Goal: Task Accomplishment & Management: Complete application form

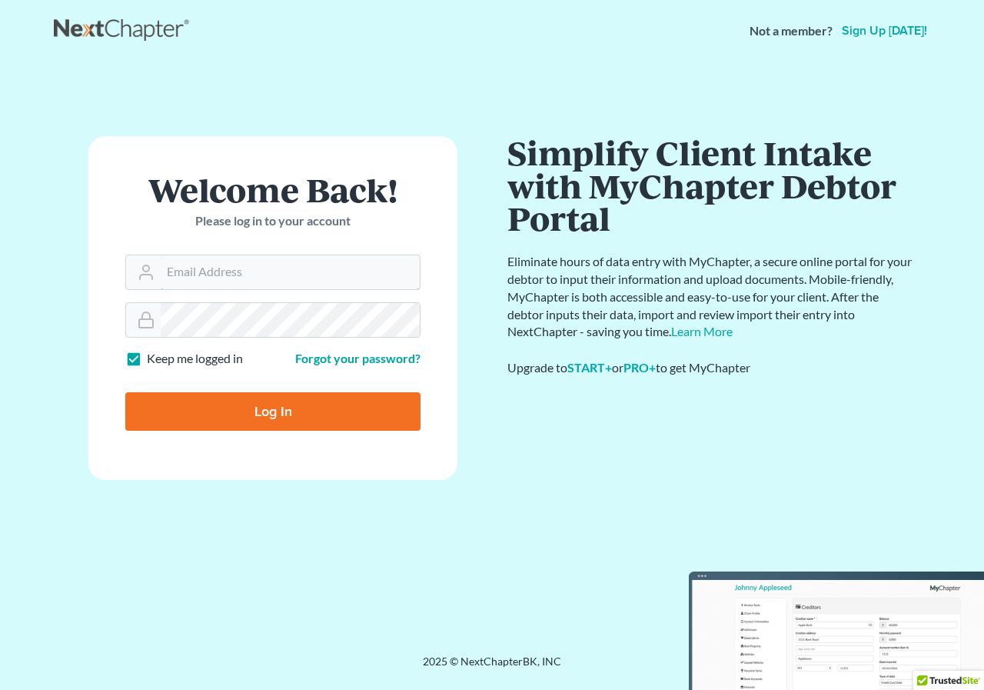
type input "[PERSON_NAME][EMAIL_ADDRESS][DOMAIN_NAME]"
click at [267, 400] on input "Log In" at bounding box center [272, 411] width 295 height 38
type input "Thinking..."
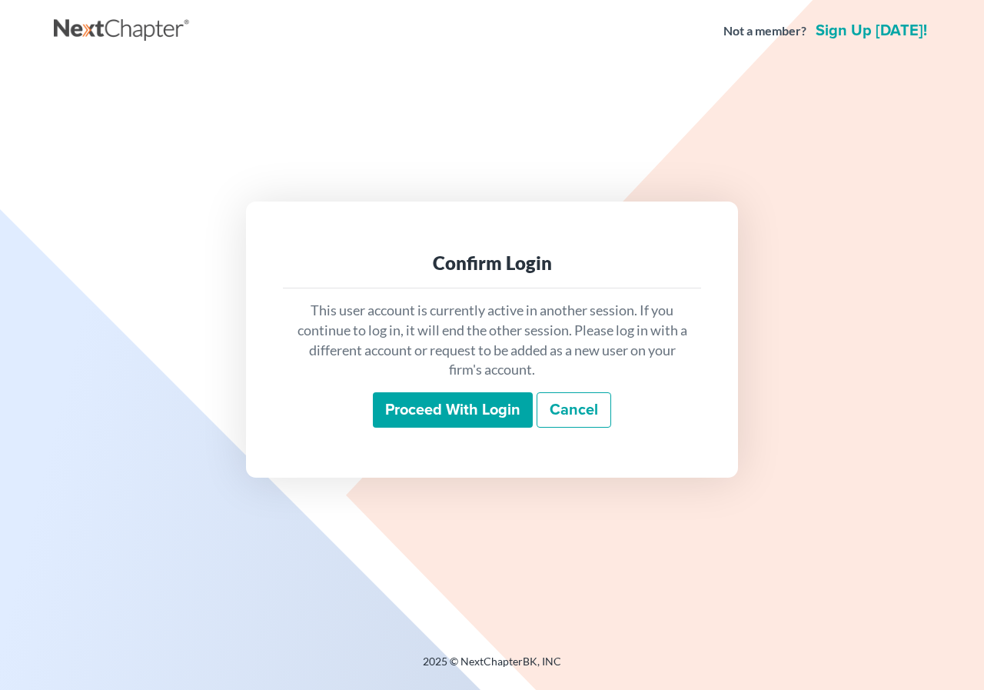
click at [439, 418] on input "Proceed with login" at bounding box center [453, 409] width 160 height 35
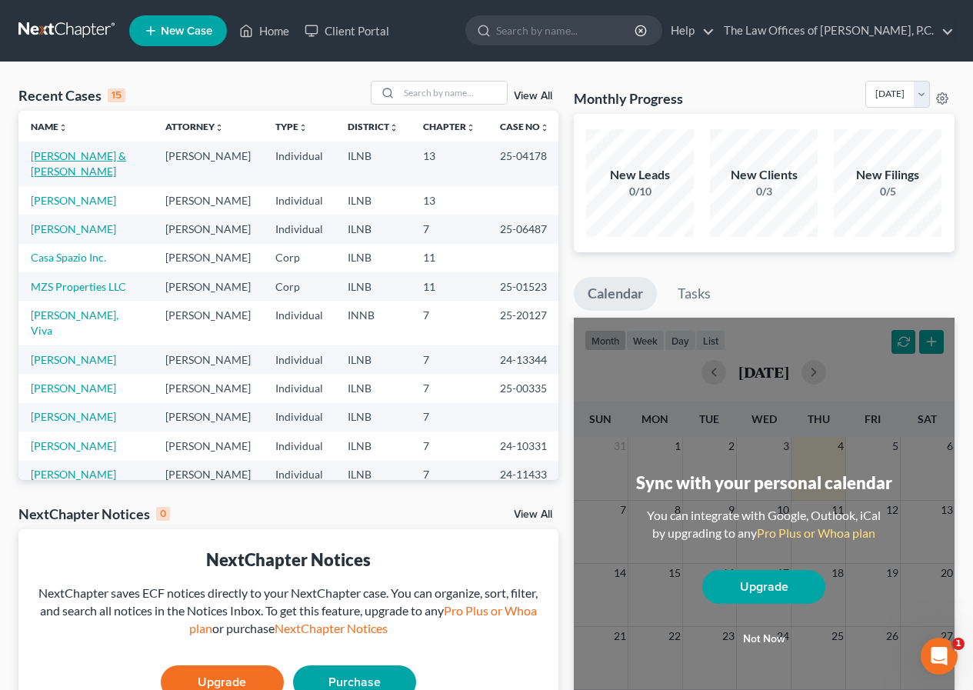
click at [81, 155] on link "Dillon, Paula & John" at bounding box center [78, 163] width 95 height 28
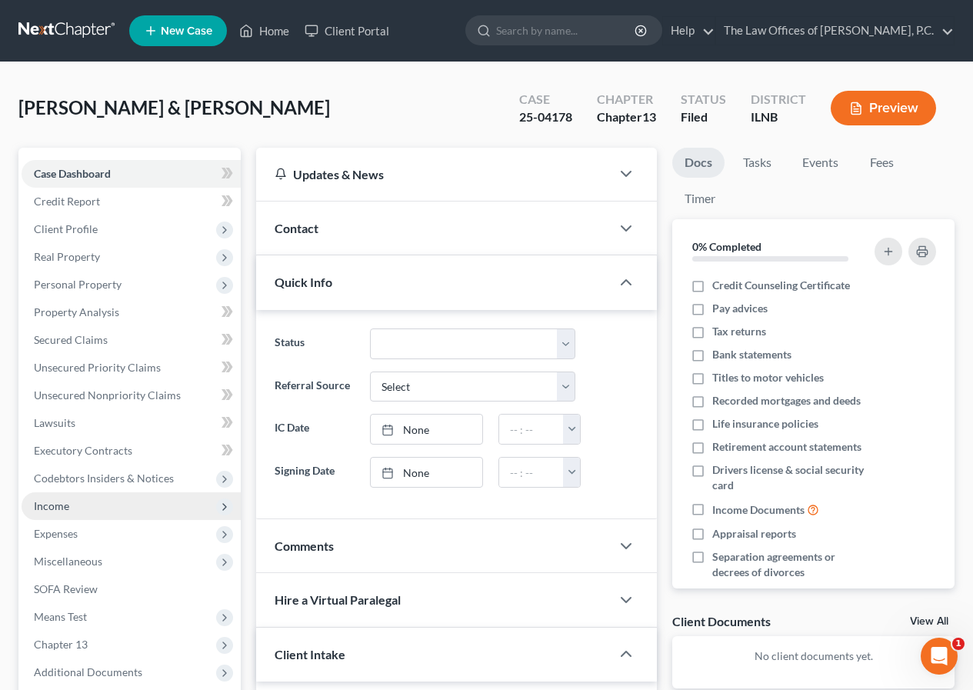
click at [79, 510] on span "Income" at bounding box center [131, 506] width 219 height 28
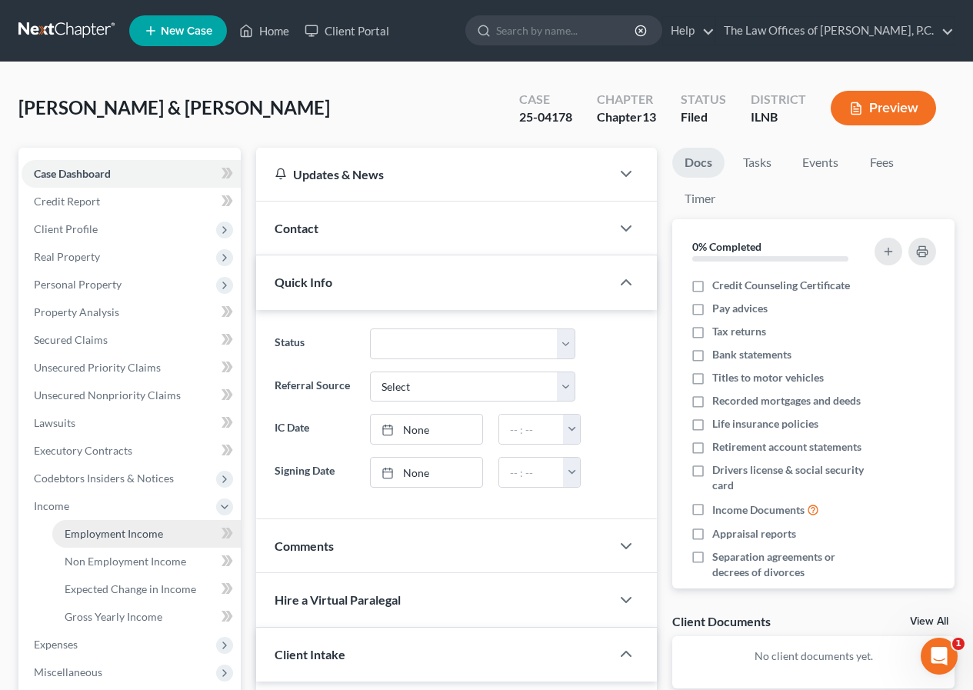
click at [118, 539] on span "Employment Income" at bounding box center [114, 533] width 98 height 13
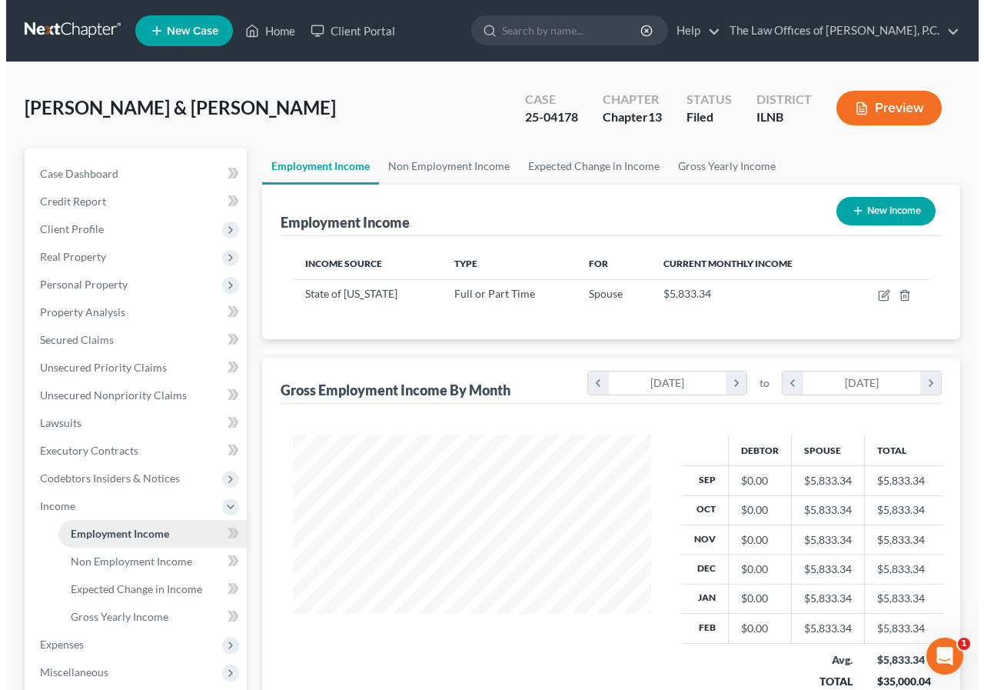
scroll to position [276, 389]
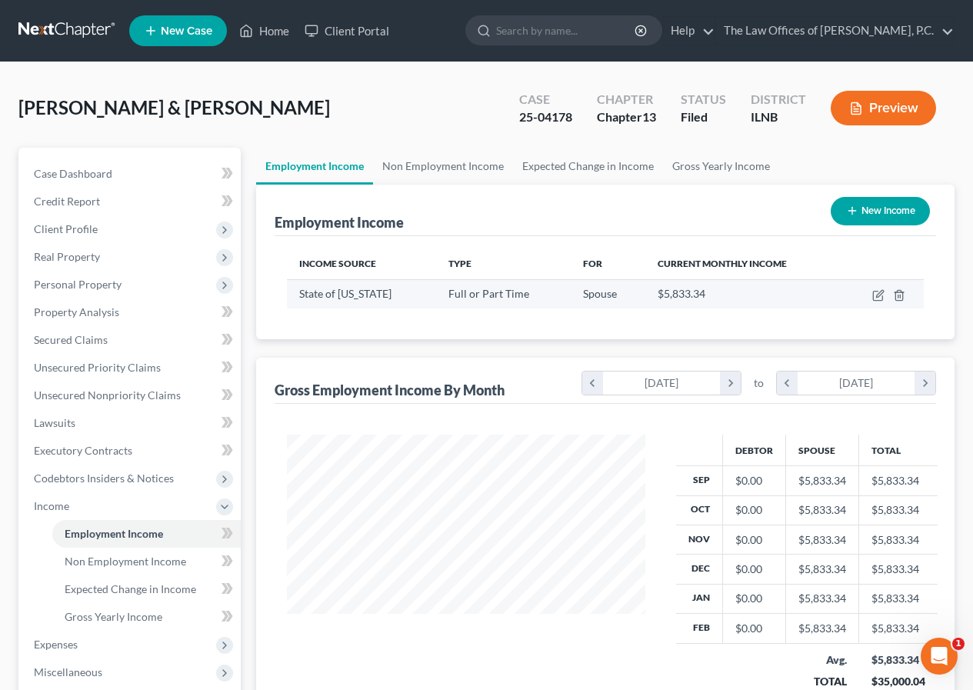
click at [792, 294] on div "$5,833.34" at bounding box center [742, 293] width 171 height 15
click at [883, 292] on icon "button" at bounding box center [879, 293] width 7 height 7
select select "0"
select select "14"
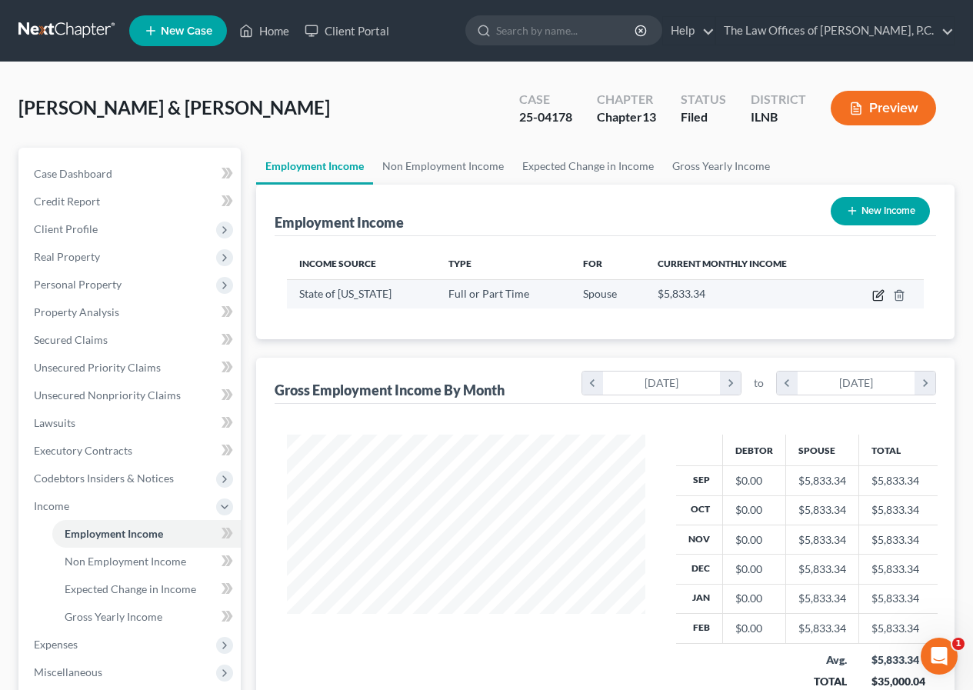
select select "1"
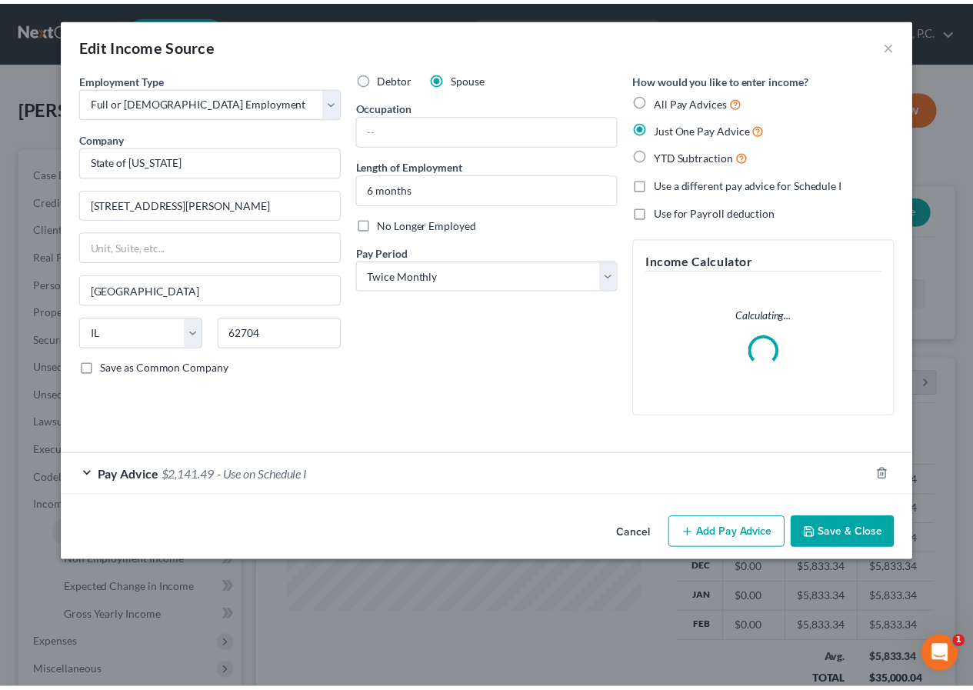
scroll to position [276, 394]
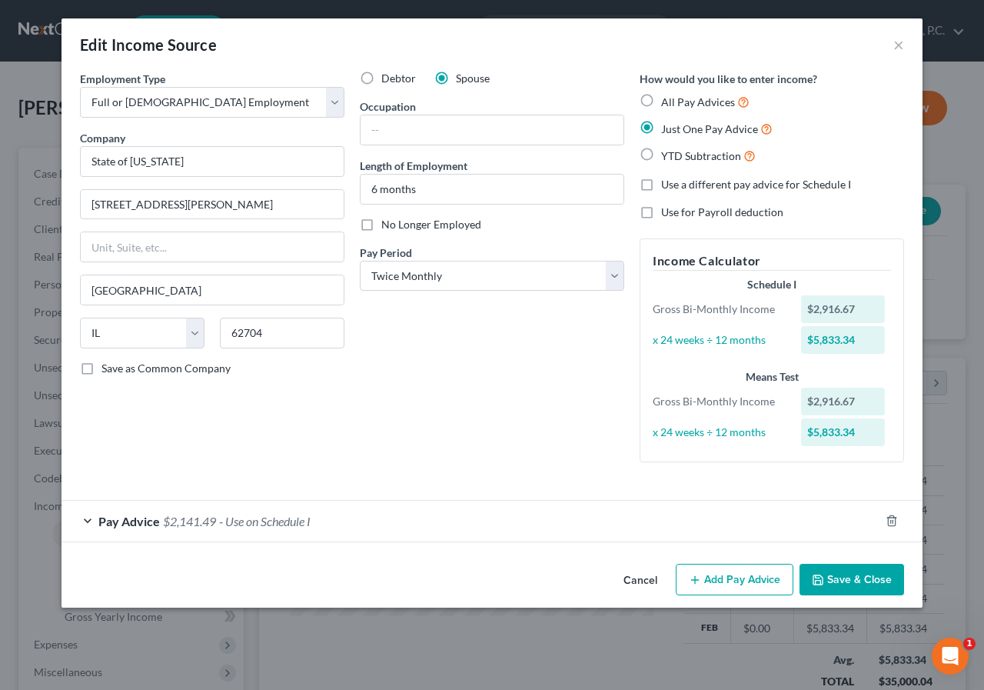
click at [843, 577] on button "Save & Close" at bounding box center [852, 580] width 105 height 32
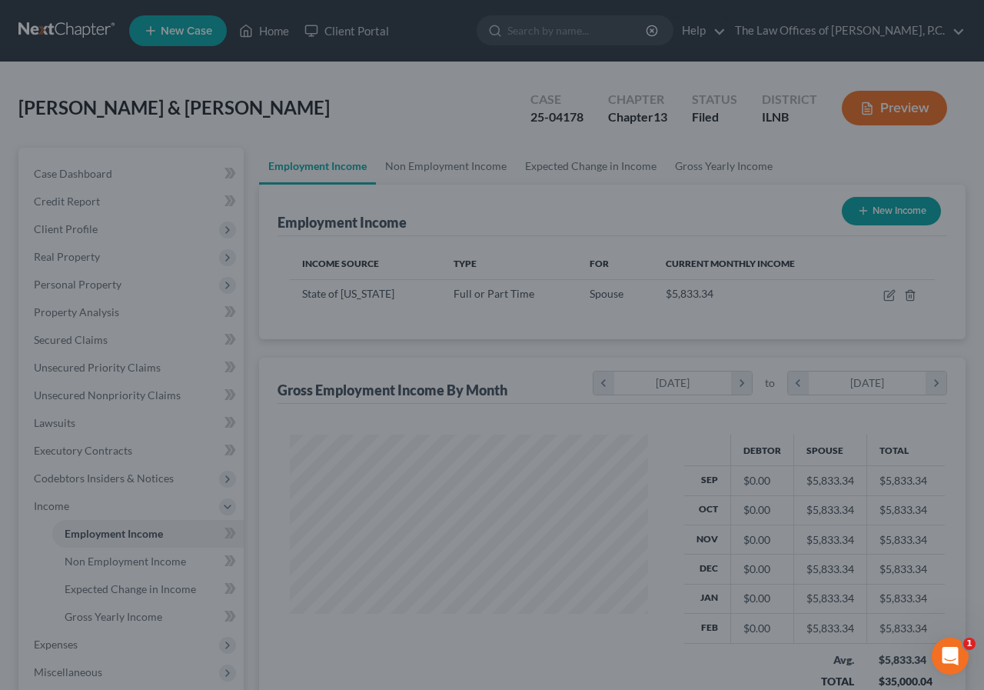
scroll to position [768516, 768402]
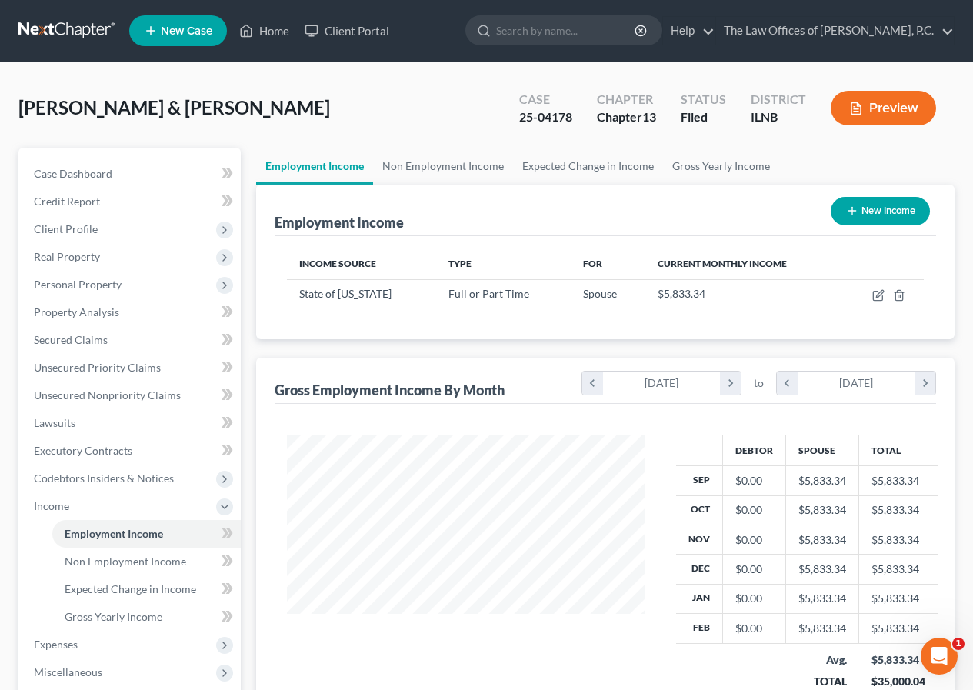
click at [886, 218] on button "New Income" at bounding box center [879, 211] width 99 height 28
select select "0"
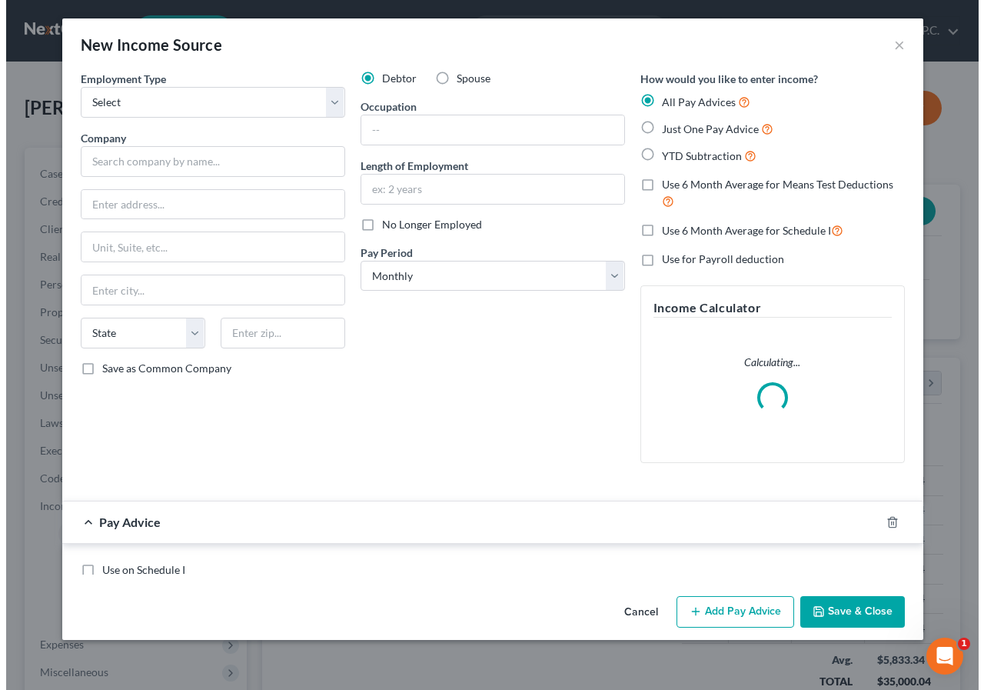
scroll to position [276, 394]
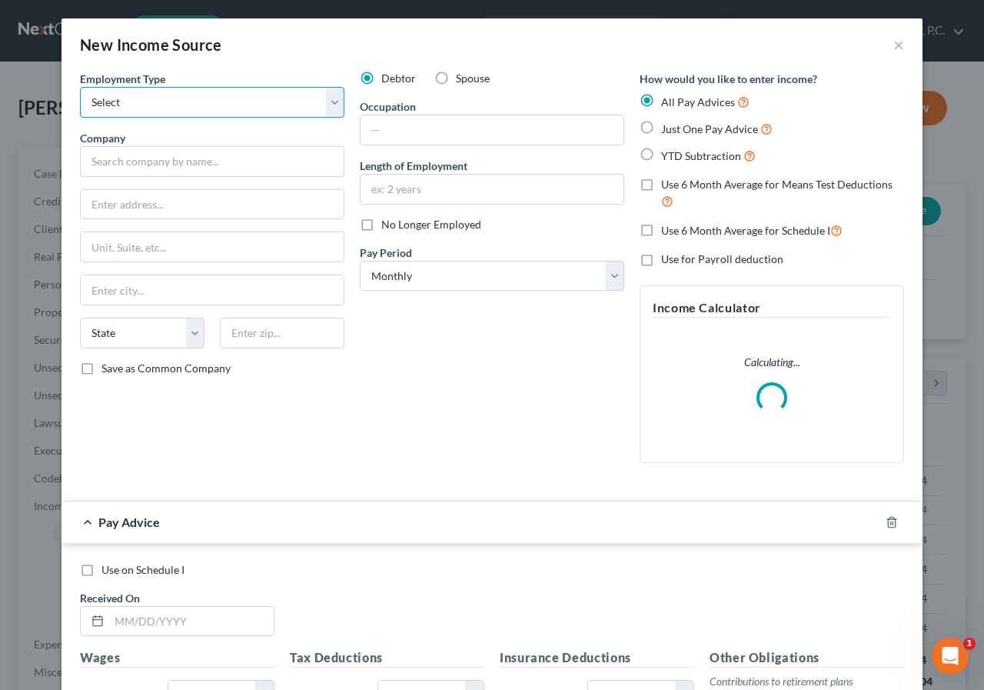
click at [127, 112] on select "Select Full or Part Time Employment Self Employment" at bounding box center [212, 102] width 264 height 31
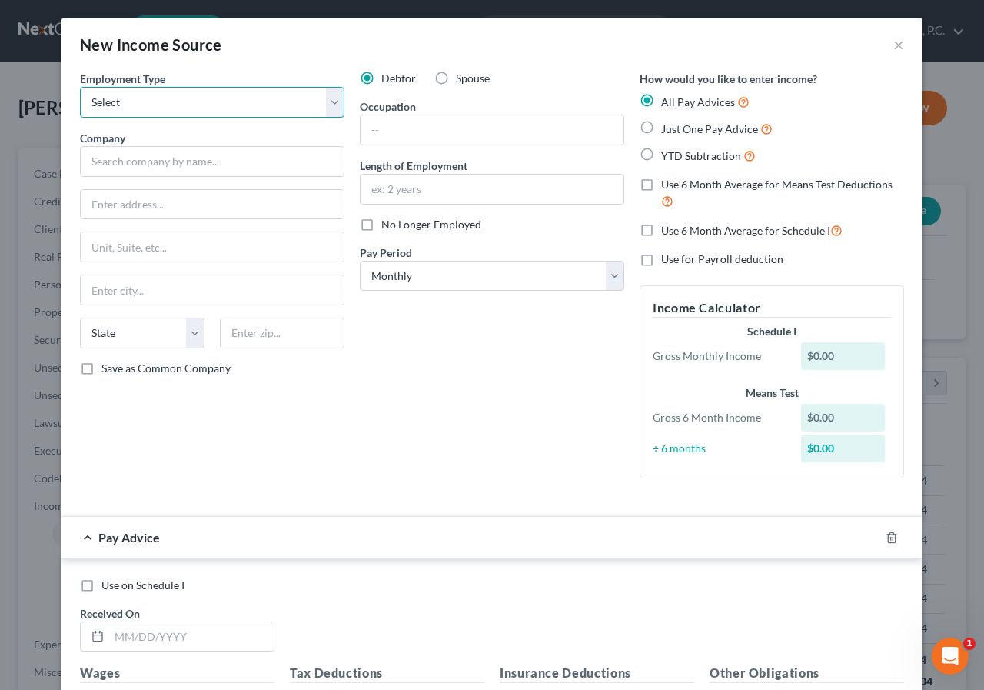
select select "0"
click at [80, 87] on select "Select Full or Part Time Employment Self Employment" at bounding box center [212, 102] width 264 height 31
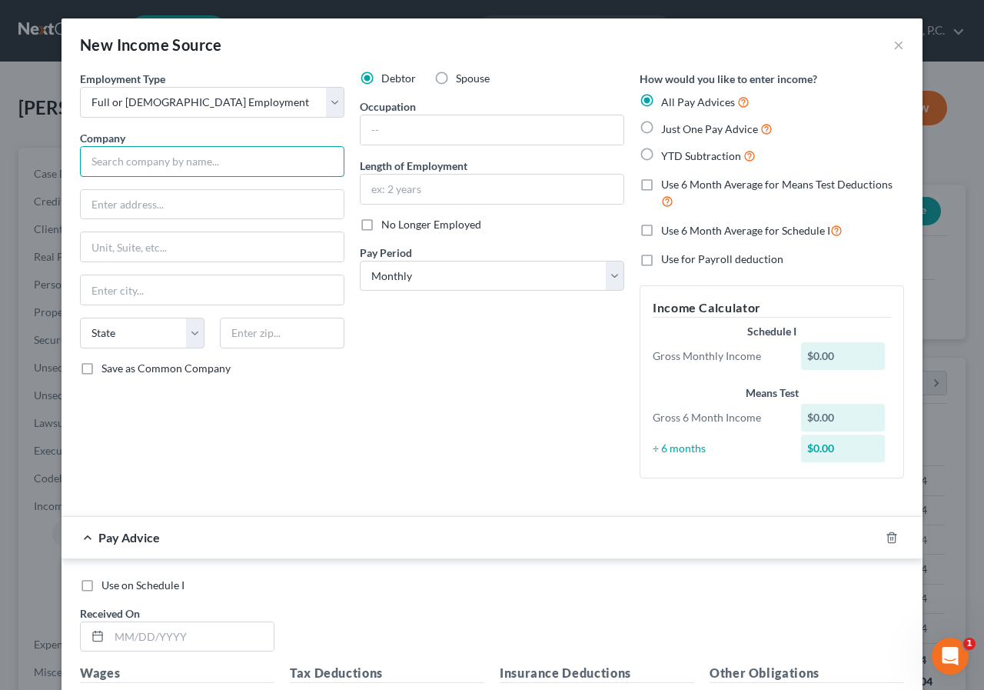
click at [115, 156] on input "text" at bounding box center [212, 161] width 264 height 31
type input "University of Illinois"
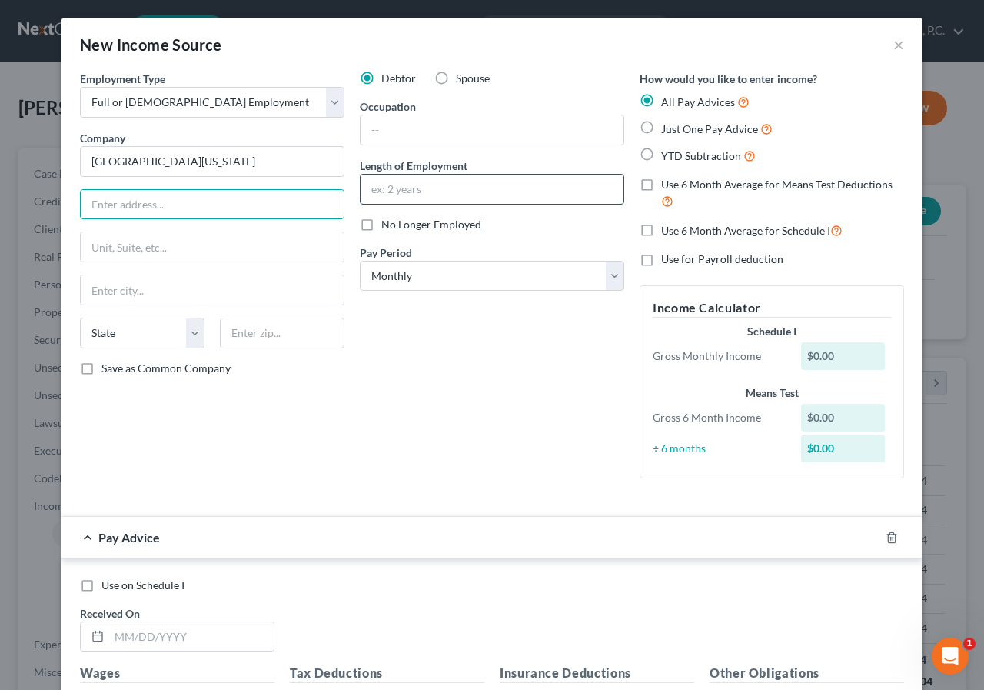
click at [401, 188] on input "text" at bounding box center [492, 189] width 263 height 29
type input "6 months"
click at [391, 125] on input "text" at bounding box center [492, 129] width 263 height 29
type input "Admin"
click at [661, 128] on label "Just One Pay Advice" at bounding box center [716, 129] width 111 height 18
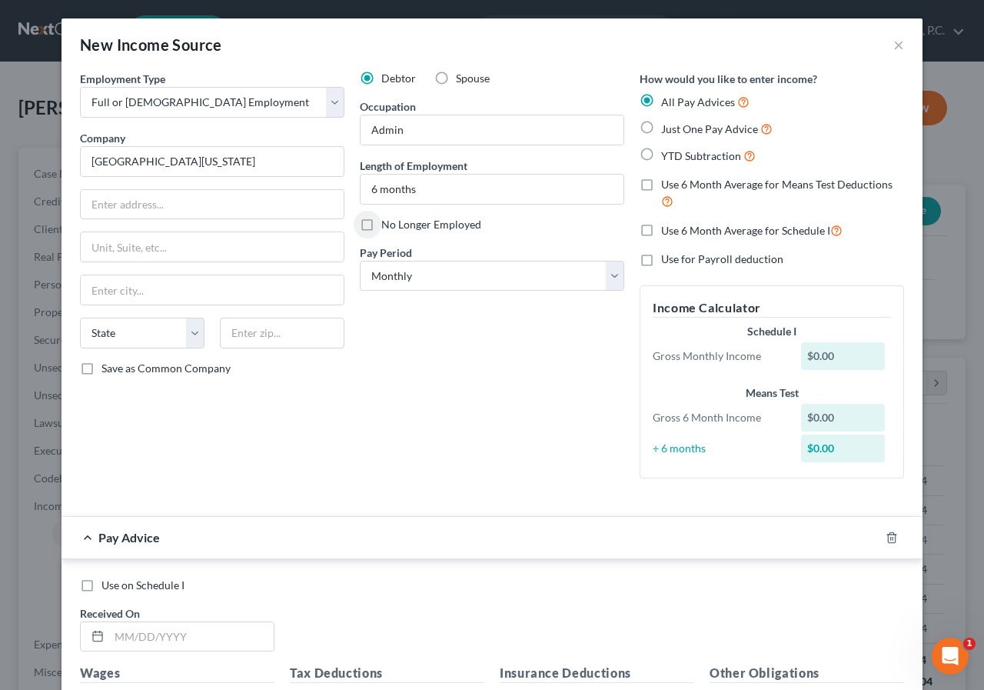
click at [667, 128] on input "Just One Pay Advice" at bounding box center [672, 125] width 10 height 10
radio input "true"
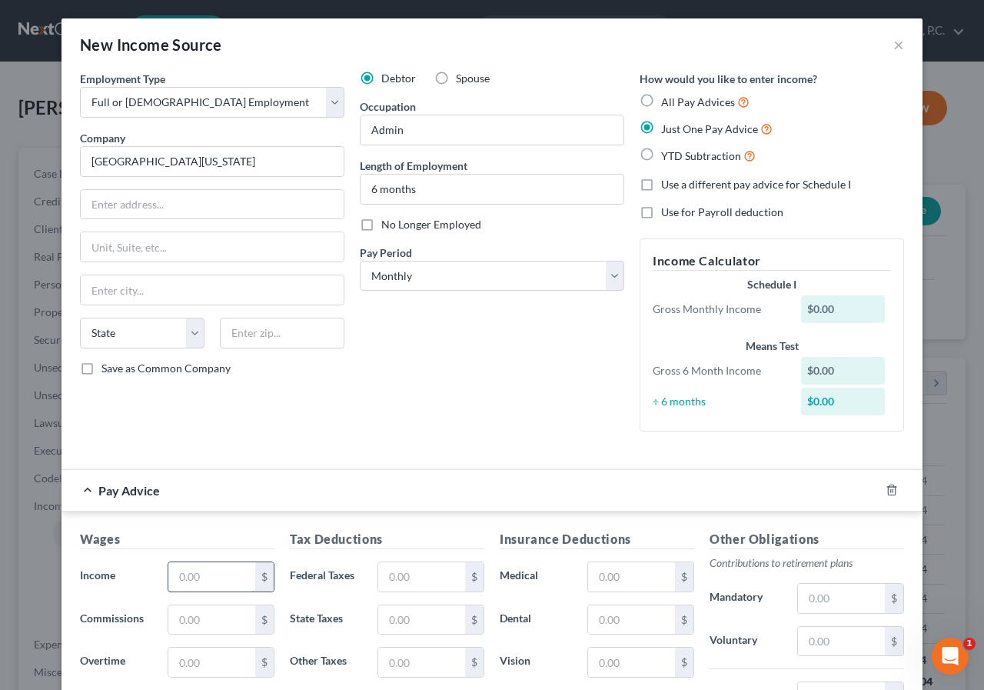
click at [172, 579] on input "text" at bounding box center [211, 576] width 87 height 29
